Goal: Navigation & Orientation: Find specific page/section

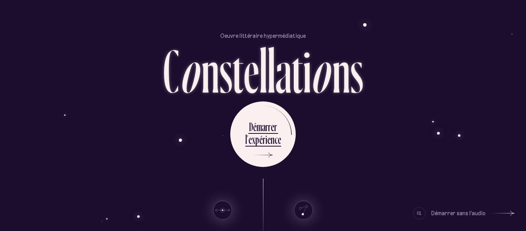
click at [262, 146] on div "é" at bounding box center [260, 139] width 3 height 15
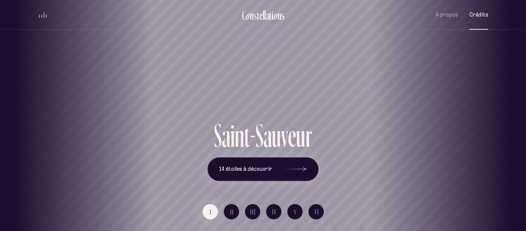
click at [480, 21] on button "Crédits" at bounding box center [479, 15] width 19 height 18
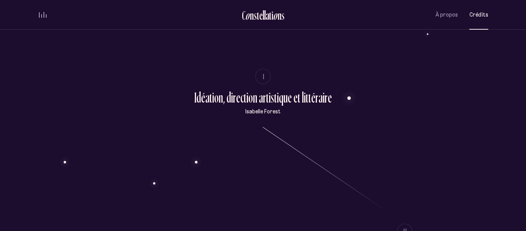
scroll to position [79, 0]
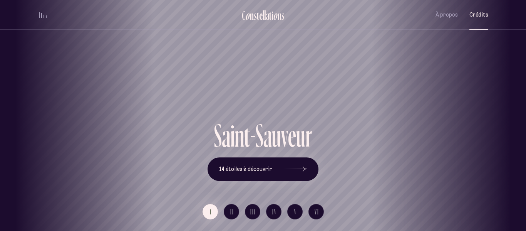
click at [486, 17] on span "Crédits" at bounding box center [479, 15] width 19 height 7
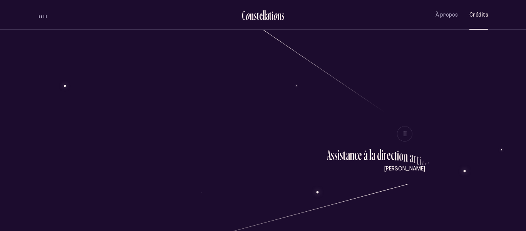
scroll to position [135, 0]
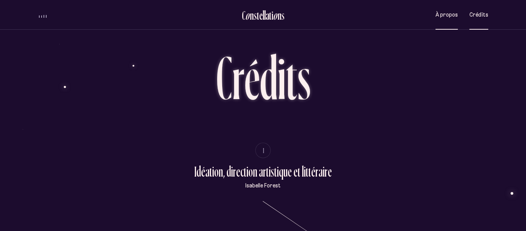
click at [453, 21] on button "À propos" at bounding box center [447, 15] width 22 height 18
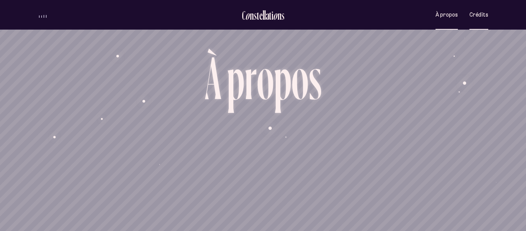
click at [484, 22] on button "Crédits" at bounding box center [479, 15] width 19 height 18
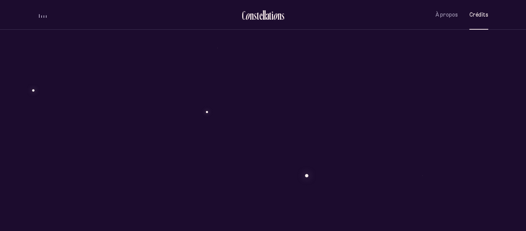
scroll to position [1898, 0]
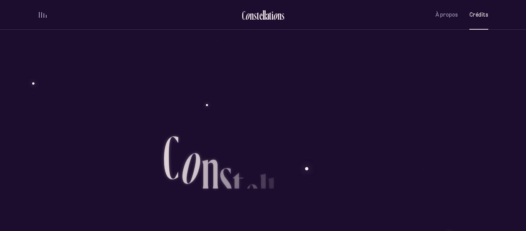
click at [417, 171] on div "Oeuvre littéraire hypermédiatique C o n s t e l l a t i o n s D é m a r r e r l…" at bounding box center [263, 161] width 451 height 231
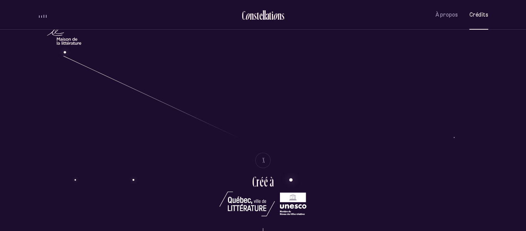
scroll to position [1505, 0]
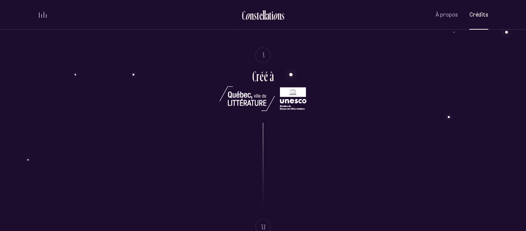
scroll to position [1621, 0]
